Goal: Book appointment/travel/reservation

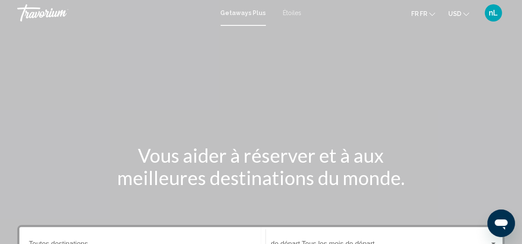
click at [291, 14] on span "Étoiles" at bounding box center [292, 12] width 19 height 7
click at [468, 17] on button "USD USD ($) MXN (Mex$) CAD (Can$) GBP (£) EUR (€) AUD (A$) NZD (NZ$) CNY (CN¥)" at bounding box center [458, 13] width 21 height 13
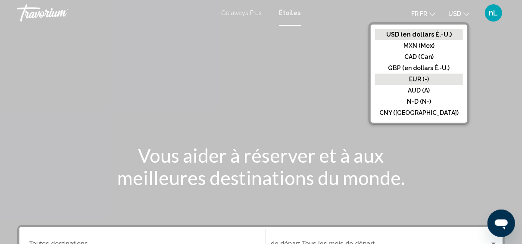
click at [437, 84] on button "EUR (-)" at bounding box center [419, 79] width 88 height 11
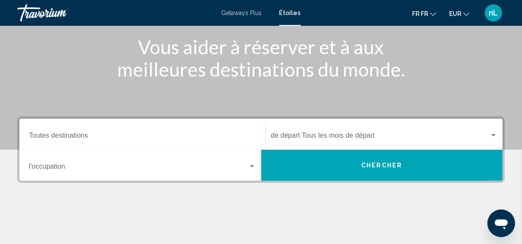
scroll to position [149, 0]
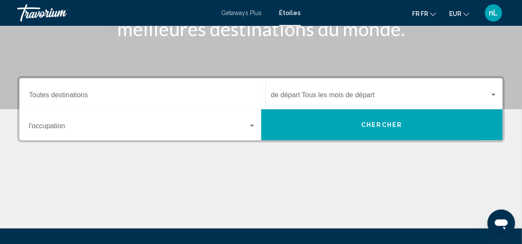
click at [50, 96] on input "Destination Toutes destinations" at bounding box center [142, 97] width 227 height 8
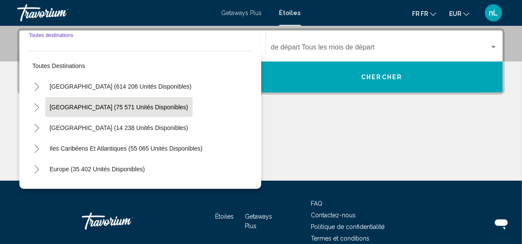
scroll to position [197, 0]
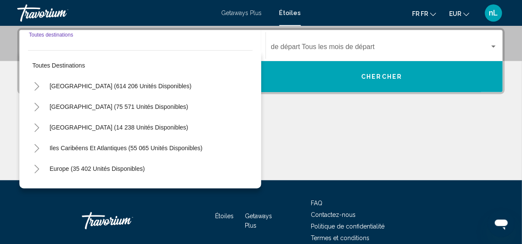
click at [41, 169] on button "Toggle Europe (35 402 unités disponibles)" at bounding box center [36, 168] width 17 height 17
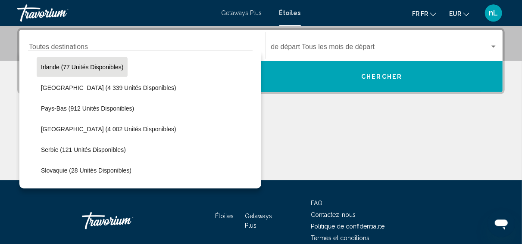
scroll to position [333, 0]
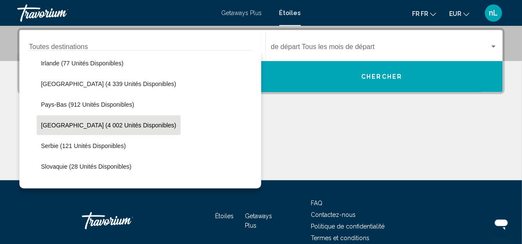
click at [67, 131] on button "[GEOGRAPHIC_DATA] (4 002 unités disponibles)" at bounding box center [109, 126] width 144 height 20
type input "**********"
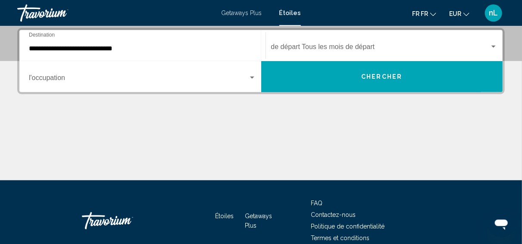
click at [291, 128] on div "Principaux contenus" at bounding box center [261, 148] width 488 height 65
click at [127, 47] on input "**********" at bounding box center [142, 49] width 227 height 8
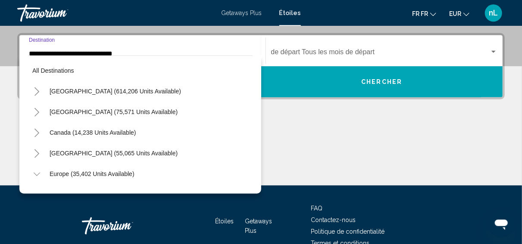
scroll to position [341, 0]
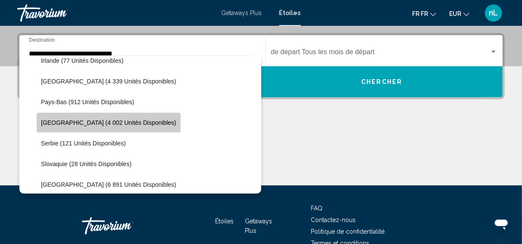
click at [113, 123] on span "[GEOGRAPHIC_DATA] (4 002 unités disponibles)" at bounding box center [108, 122] width 135 height 7
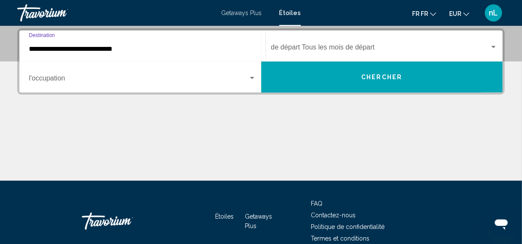
scroll to position [197, 0]
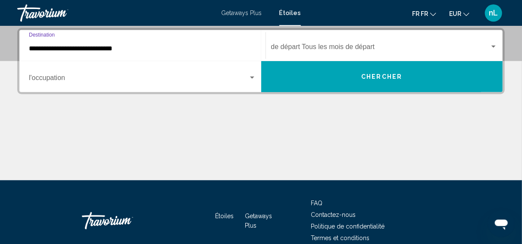
click at [255, 78] on div "Le widget de recherche" at bounding box center [252, 78] width 8 height 7
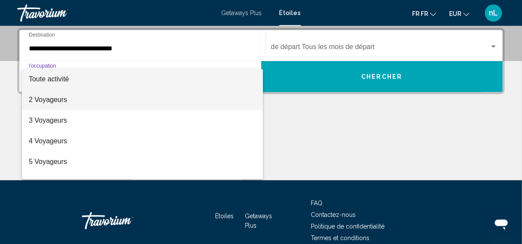
click at [235, 95] on span "2 Voyageurs" at bounding box center [142, 100] width 227 height 21
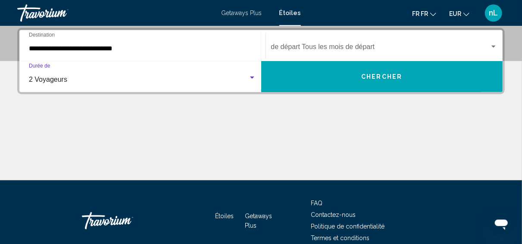
click at [469, 50] on span "Le widget de recherche" at bounding box center [380, 49] width 219 height 8
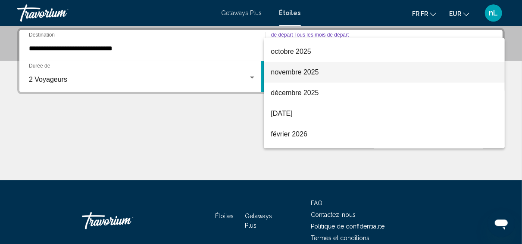
scroll to position [83, 0]
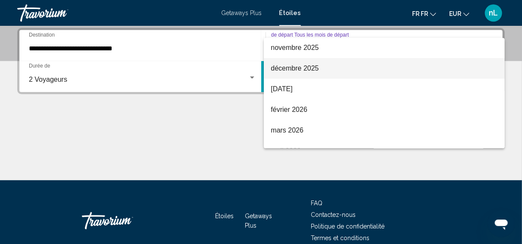
click at [305, 67] on span "décembre 2025" at bounding box center [384, 68] width 227 height 21
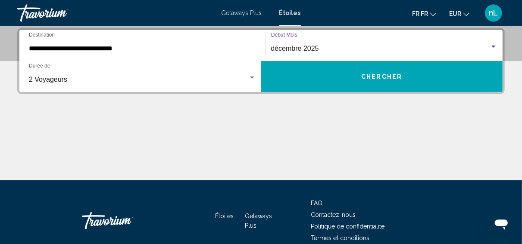
click at [357, 80] on button "Chercher" at bounding box center [382, 76] width 242 height 31
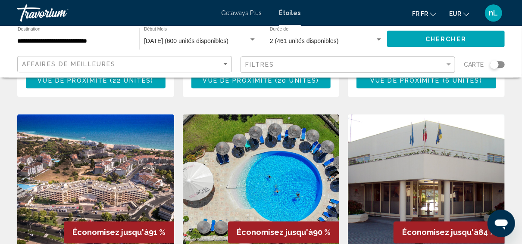
scroll to position [673, 0]
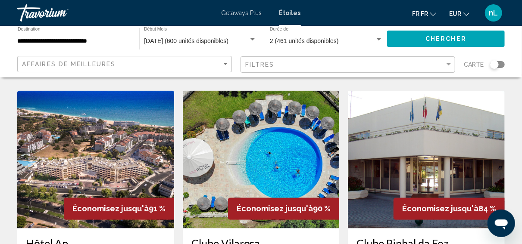
click at [87, 135] on img "Principaux contenus" at bounding box center [95, 160] width 157 height 138
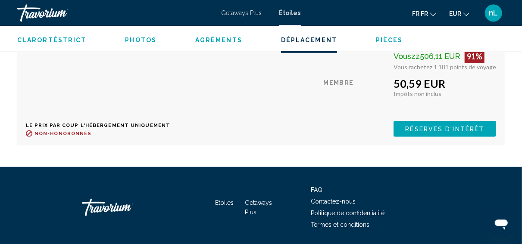
scroll to position [1786, 0]
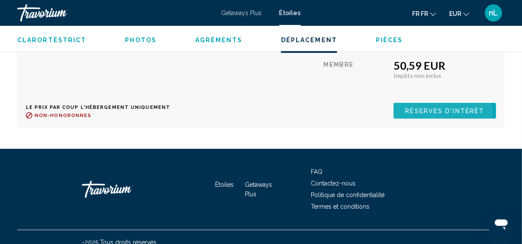
click at [435, 108] on span "Réserves d'intérêt" at bounding box center [445, 111] width 79 height 7
